Goal: Check status: Check status

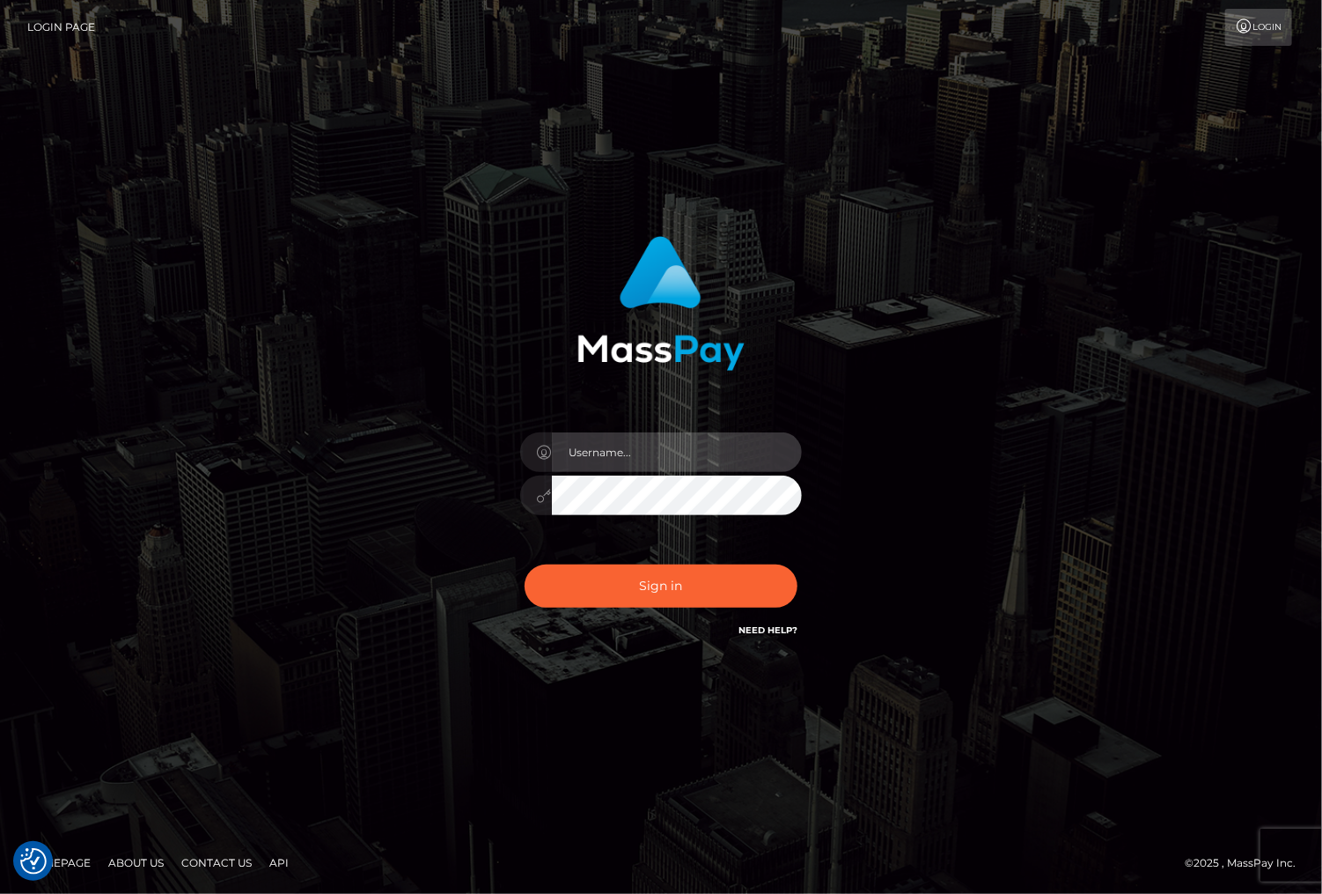
click at [620, 444] on input "text" at bounding box center [677, 452] width 250 height 40
type input "christianc.xcite"
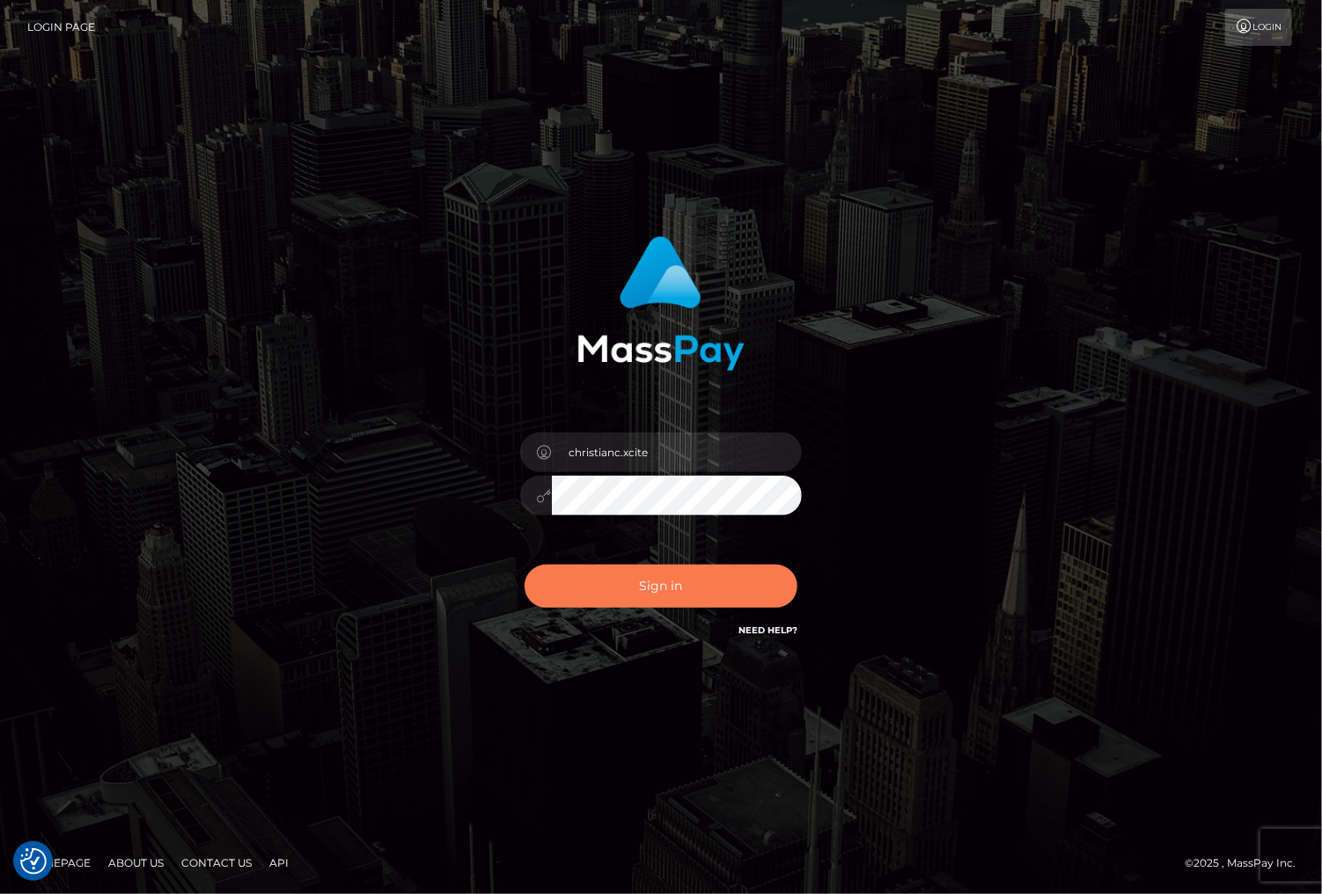
click at [708, 584] on button "Sign in" at bounding box center [661, 585] width 273 height 43
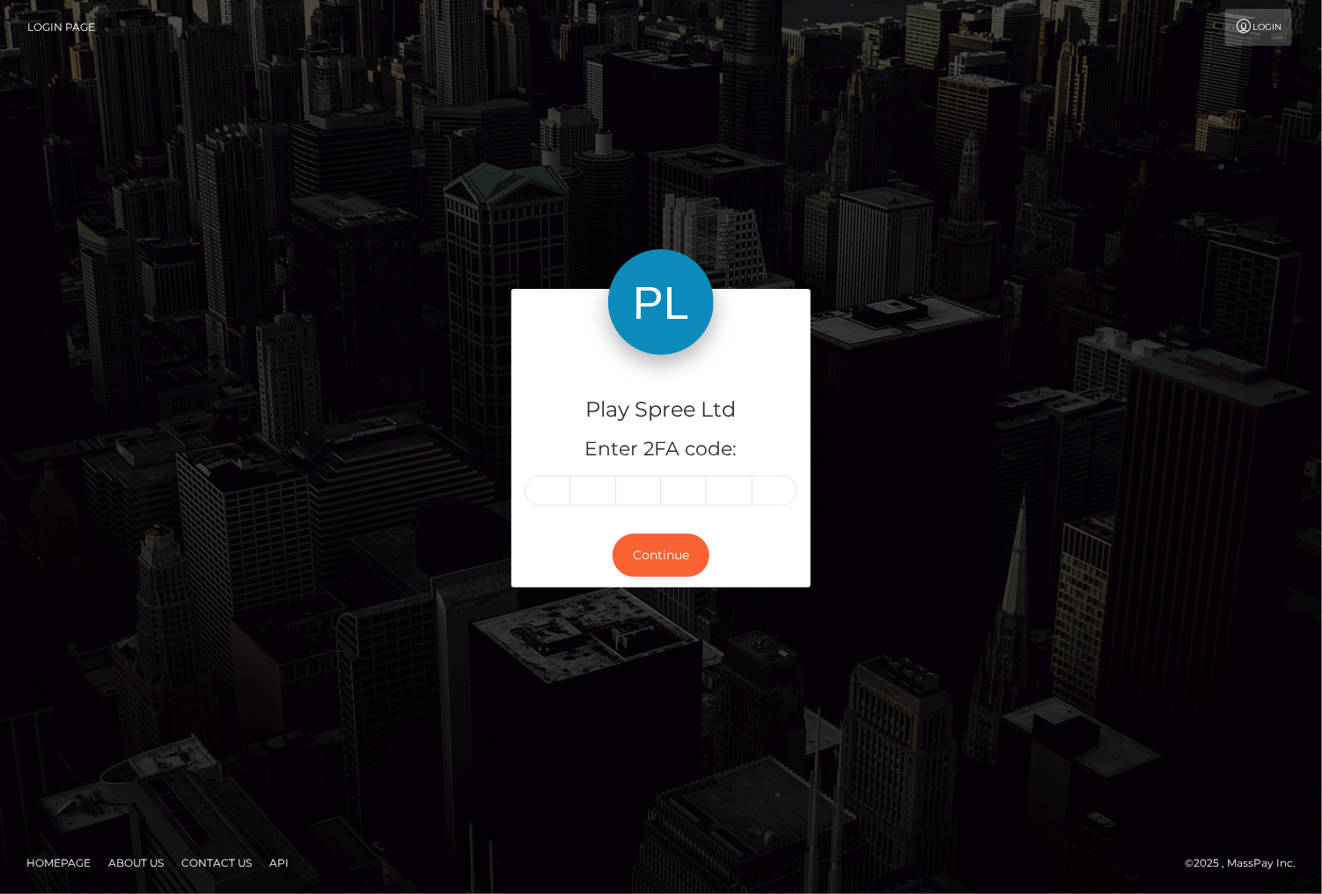
click at [551, 480] on input "text" at bounding box center [548, 490] width 46 height 30
type input "0"
type input "3"
type input "2"
type input "3"
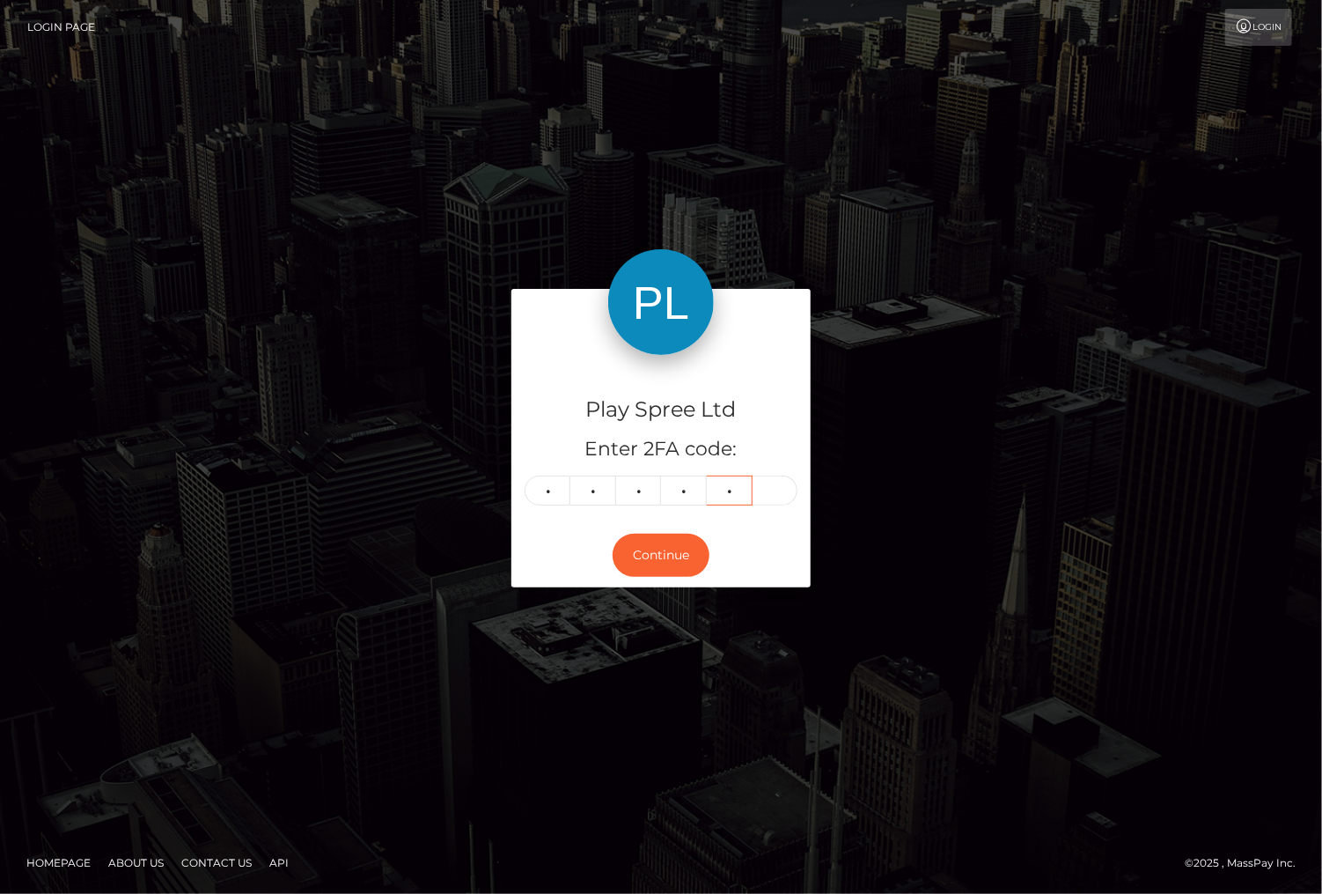
type input "2"
type input "9"
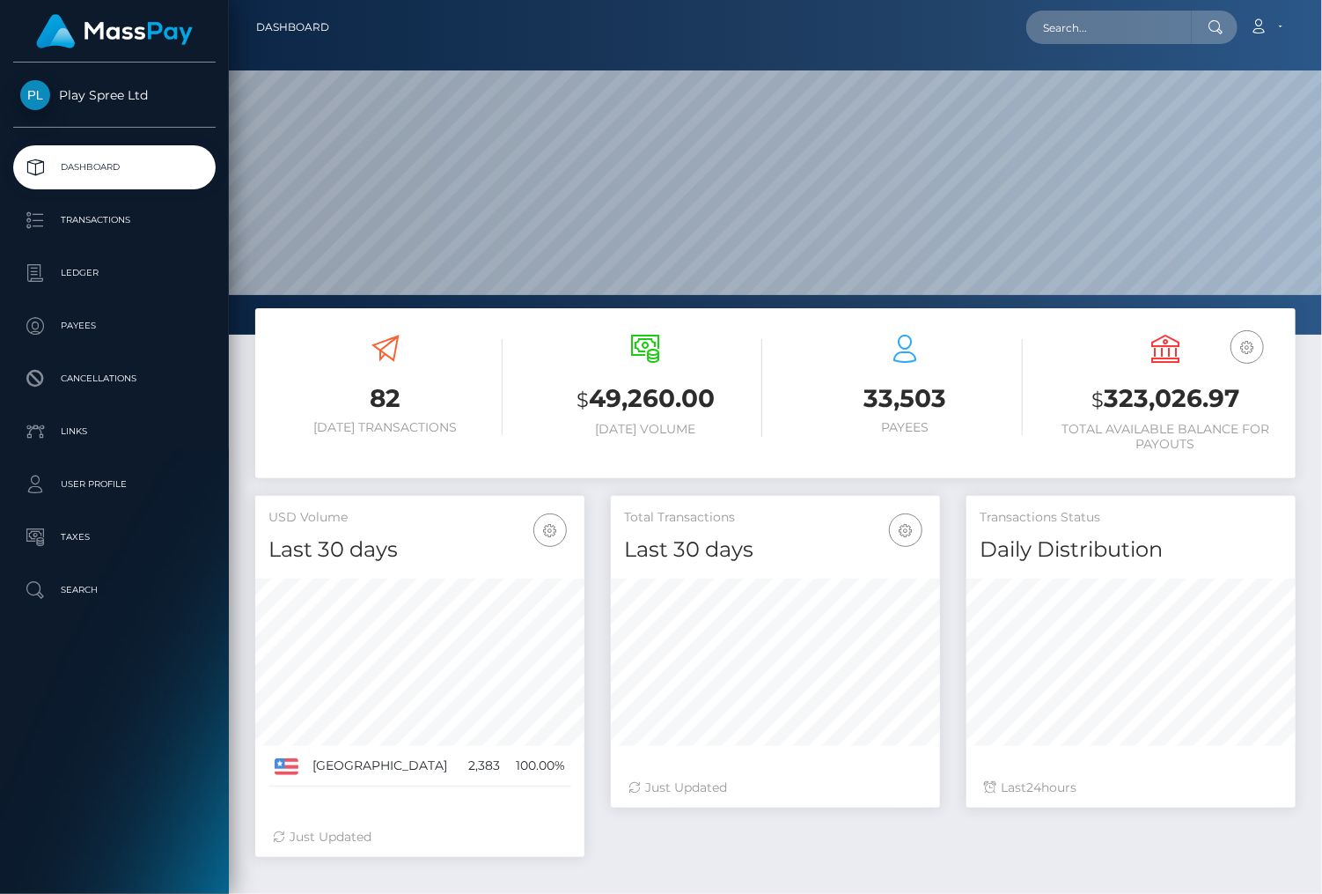
scroll to position [312, 328]
click at [1133, 399] on h3 "$ 323,026.97" at bounding box center [1166, 399] width 234 height 36
copy h3 "323,026.97"
click at [1106, 404] on h3 "$ 323,026.97" at bounding box center [1166, 399] width 234 height 36
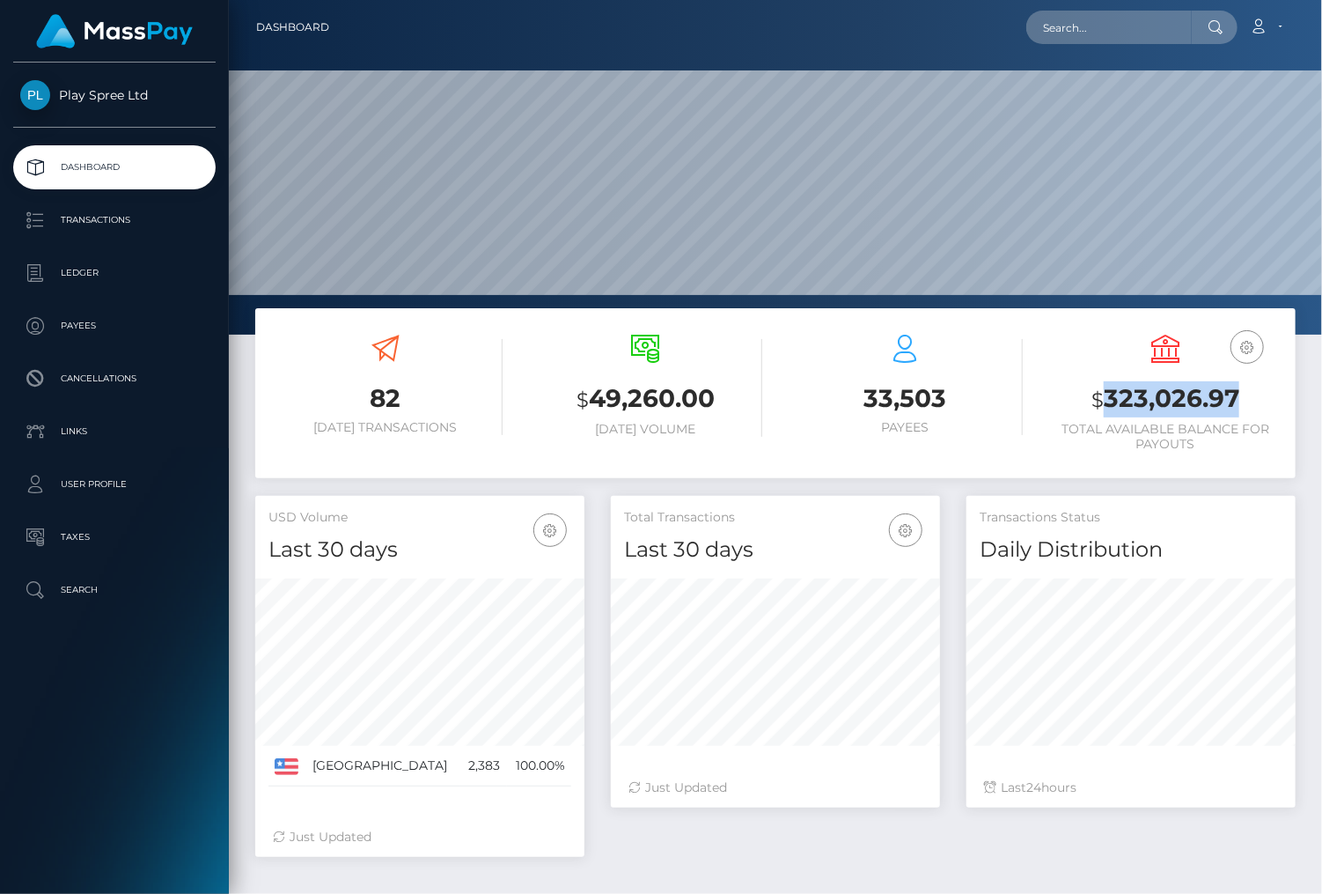
drag, startPoint x: 1106, startPoint y: 404, endPoint x: 1200, endPoint y: 400, distance: 94.3
click at [1200, 400] on h3 "$ 323,026.97" at bounding box center [1166, 399] width 234 height 36
